Goal: Navigation & Orientation: Understand site structure

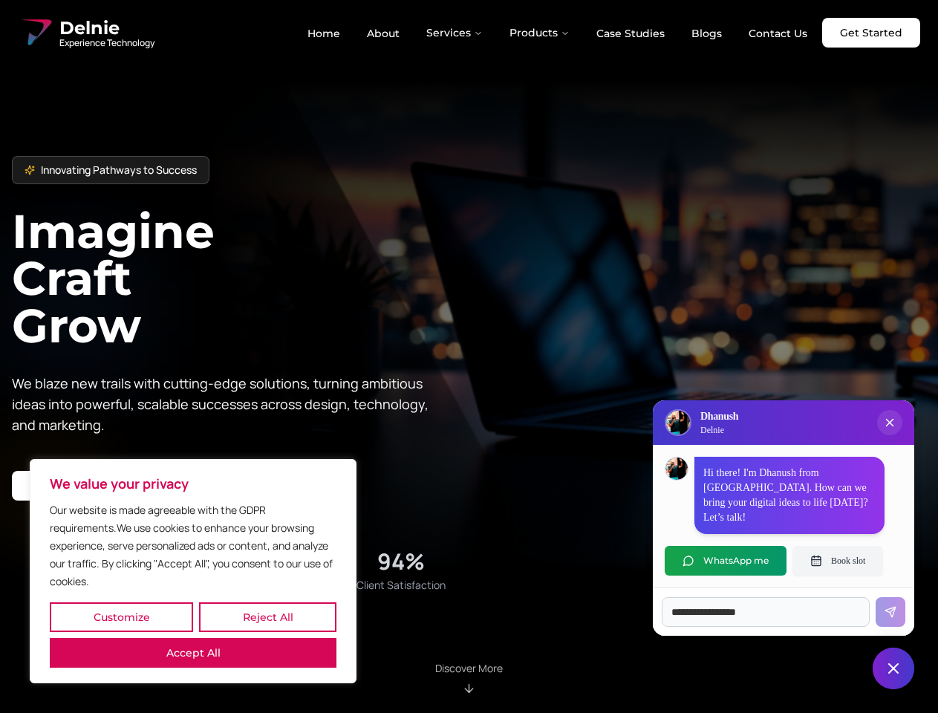
click at [121, 617] on button "Customize" at bounding box center [121, 618] width 143 height 30
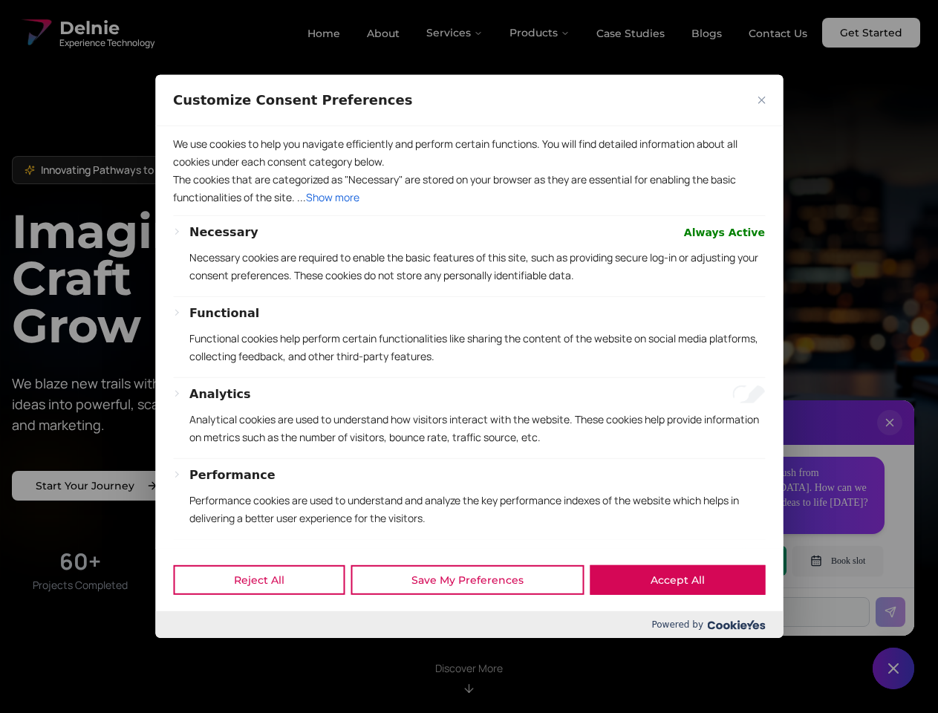
click at [267, 617] on div at bounding box center [469, 356] width 938 height 713
click at [193, 171] on p "We use cookies to help you navigate efficiently and perform certain functions. …" at bounding box center [469, 153] width 592 height 36
click at [469, 241] on div "Necessary Always Active" at bounding box center [477, 233] width 576 height 18
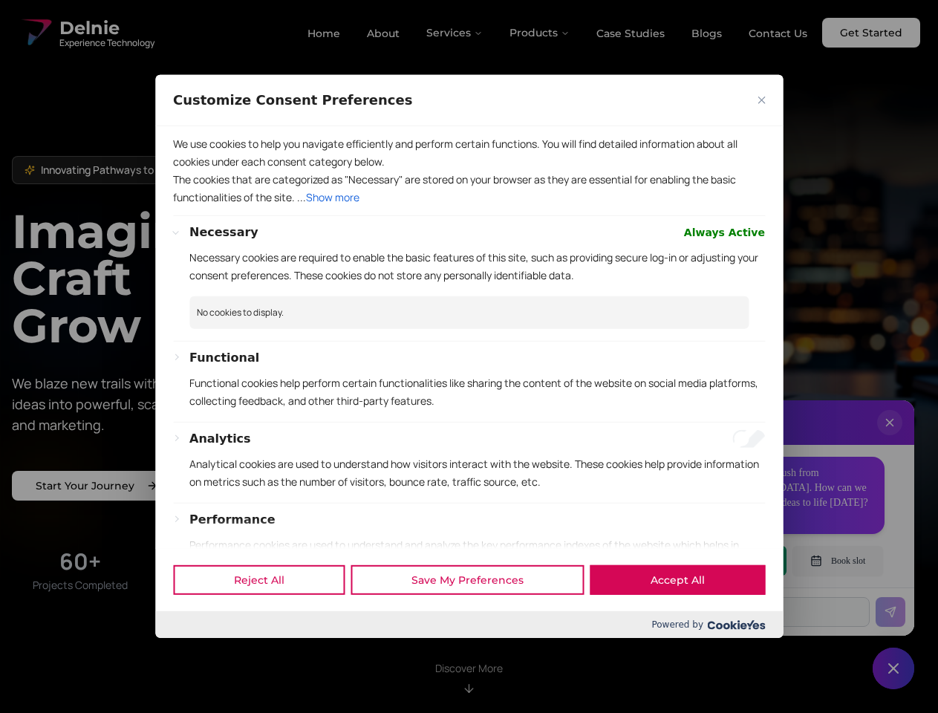
click at [455, 33] on div at bounding box center [469, 356] width 938 height 713
click at [540, 33] on div at bounding box center [469, 356] width 938 height 713
click at [890, 438] on div at bounding box center [469, 356] width 938 height 713
click at [726, 561] on div "Reject All Save My Preferences Accept All" at bounding box center [469, 579] width 628 height 63
click at [838, 561] on div at bounding box center [469, 356] width 938 height 713
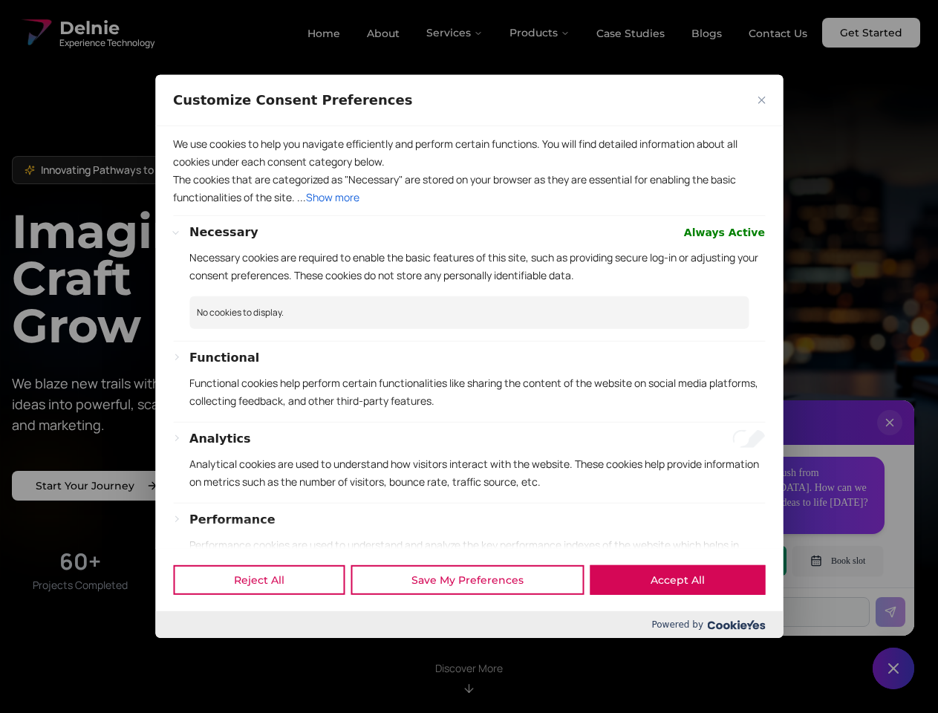
click at [894, 669] on div at bounding box center [469, 356] width 938 height 713
